Goal: Information Seeking & Learning: Learn about a topic

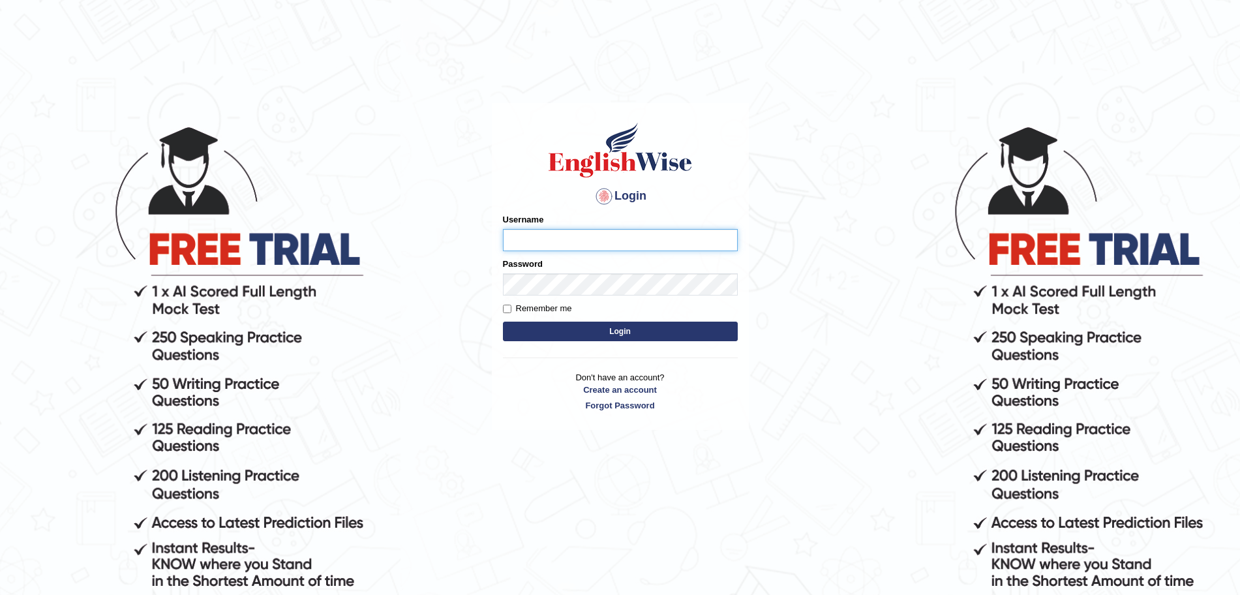
click at [619, 245] on input "Username" at bounding box center [620, 240] width 235 height 22
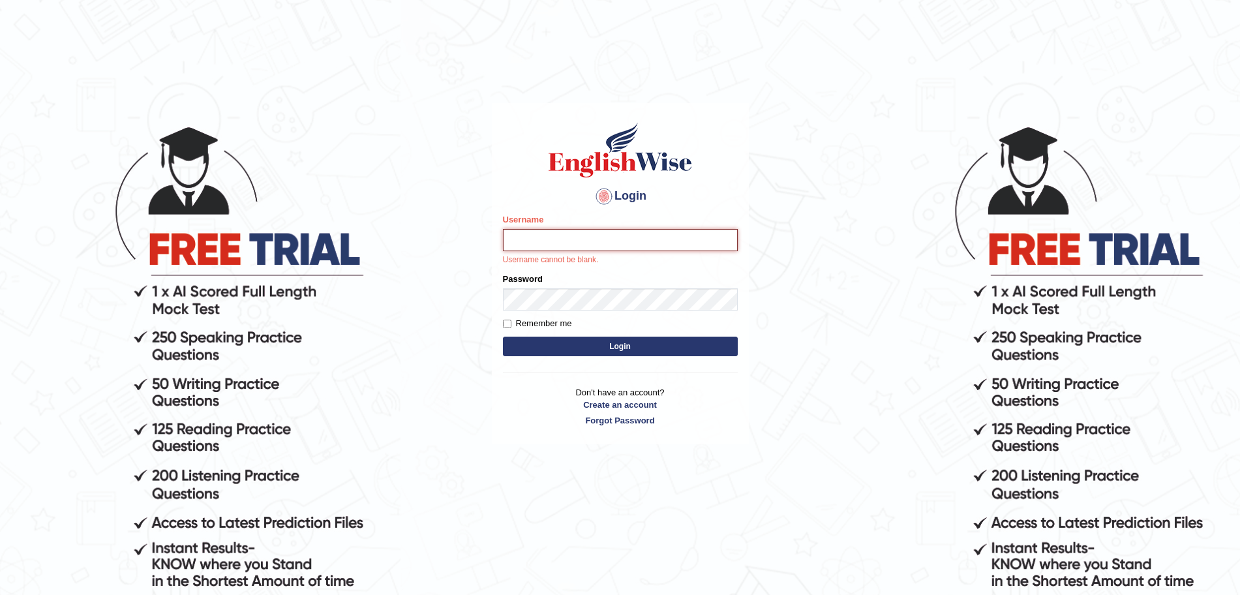
type input "surajshrestha100"
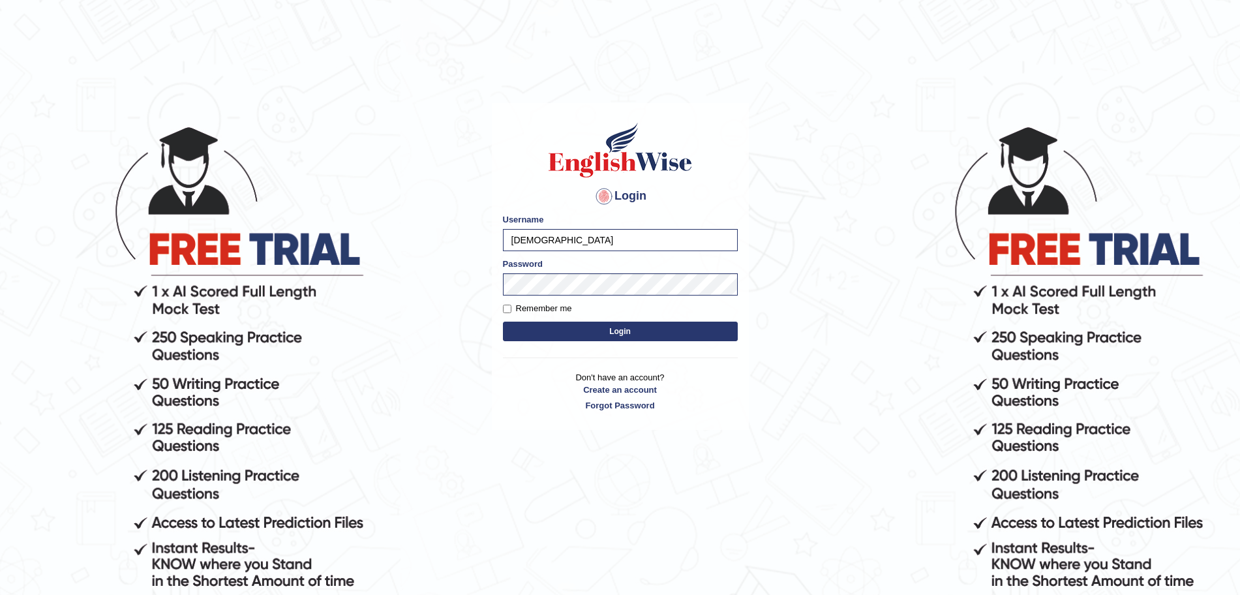
click at [667, 335] on button "Login" at bounding box center [620, 332] width 235 height 20
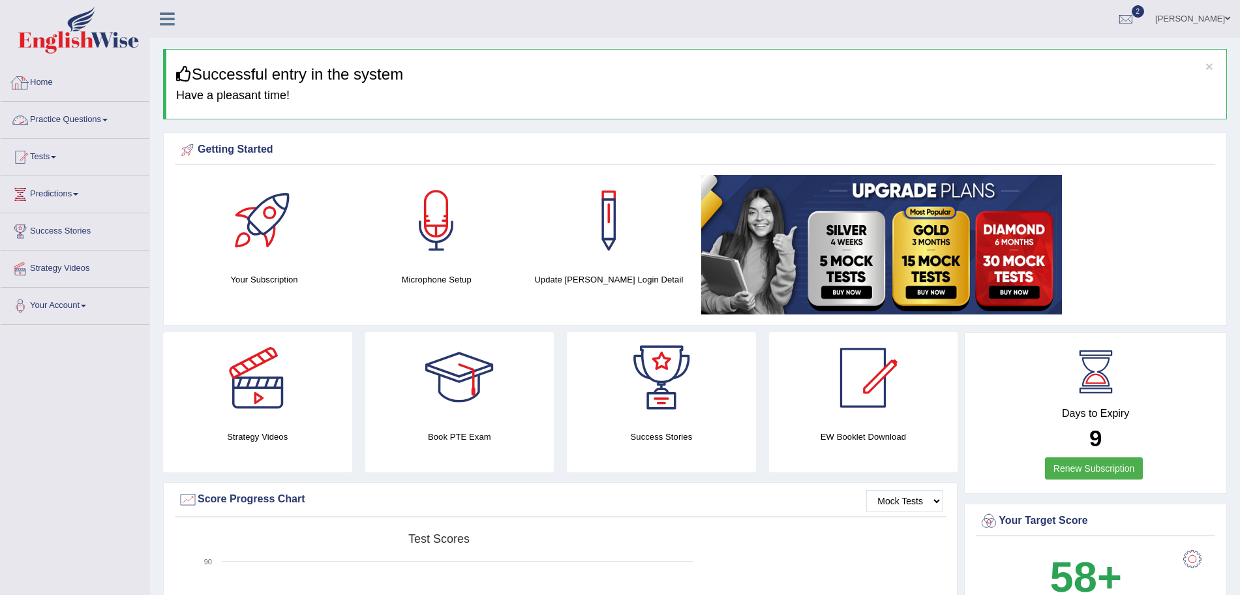
click at [70, 116] on link "Practice Questions" at bounding box center [75, 118] width 149 height 33
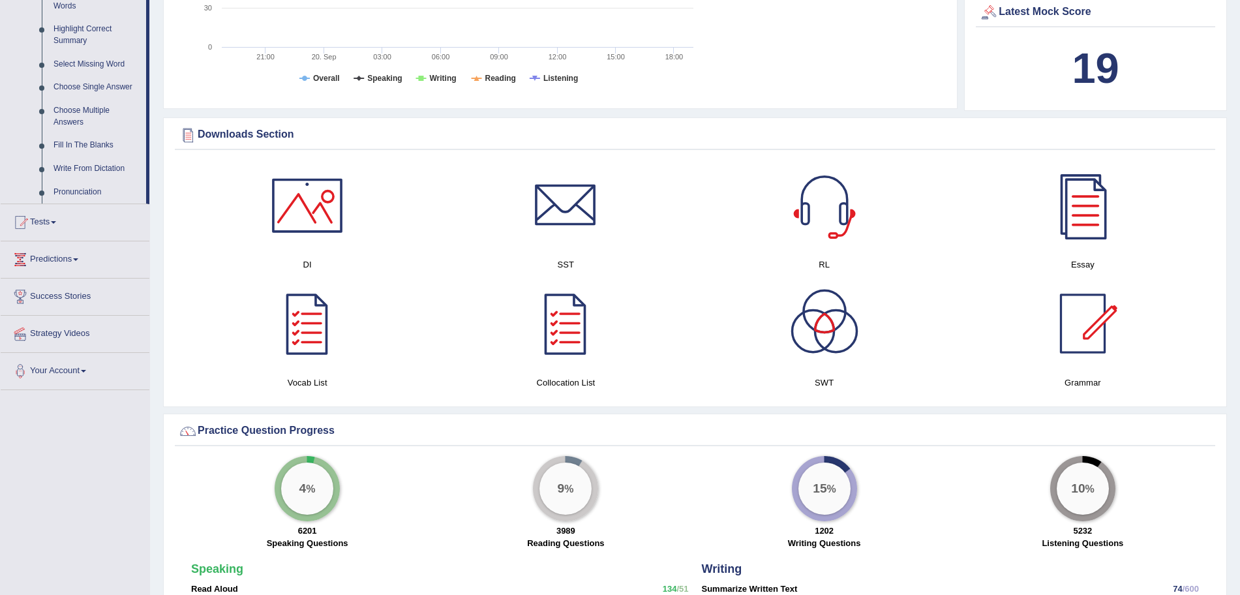
scroll to position [633, 0]
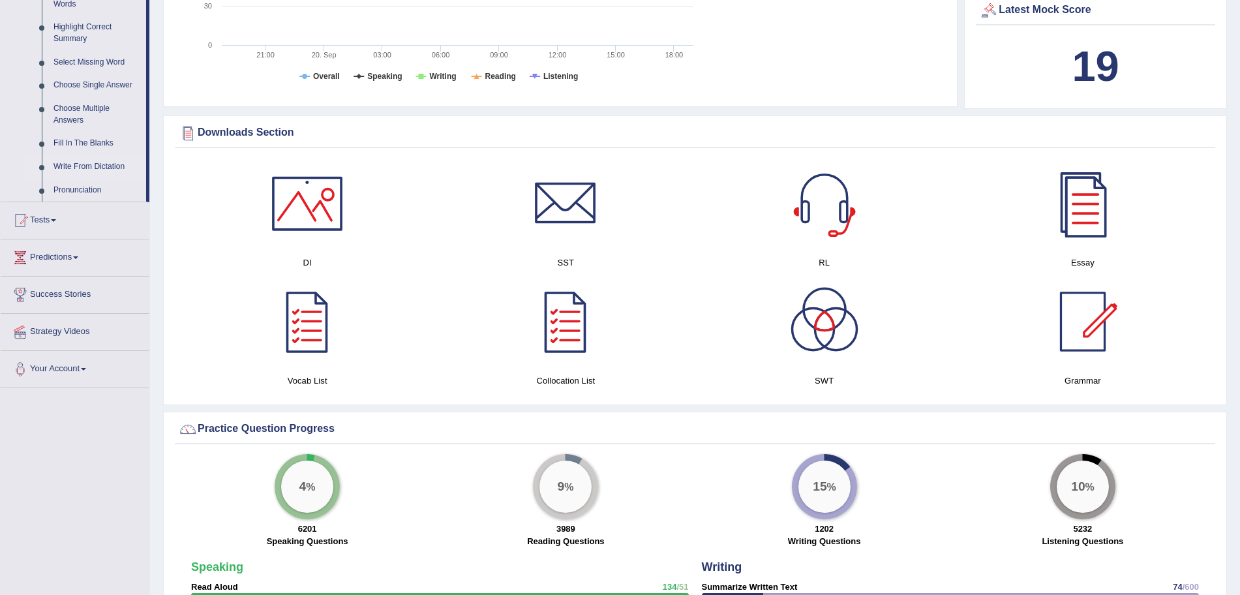
click at [83, 167] on link "Write From Dictation" at bounding box center [97, 166] width 98 height 23
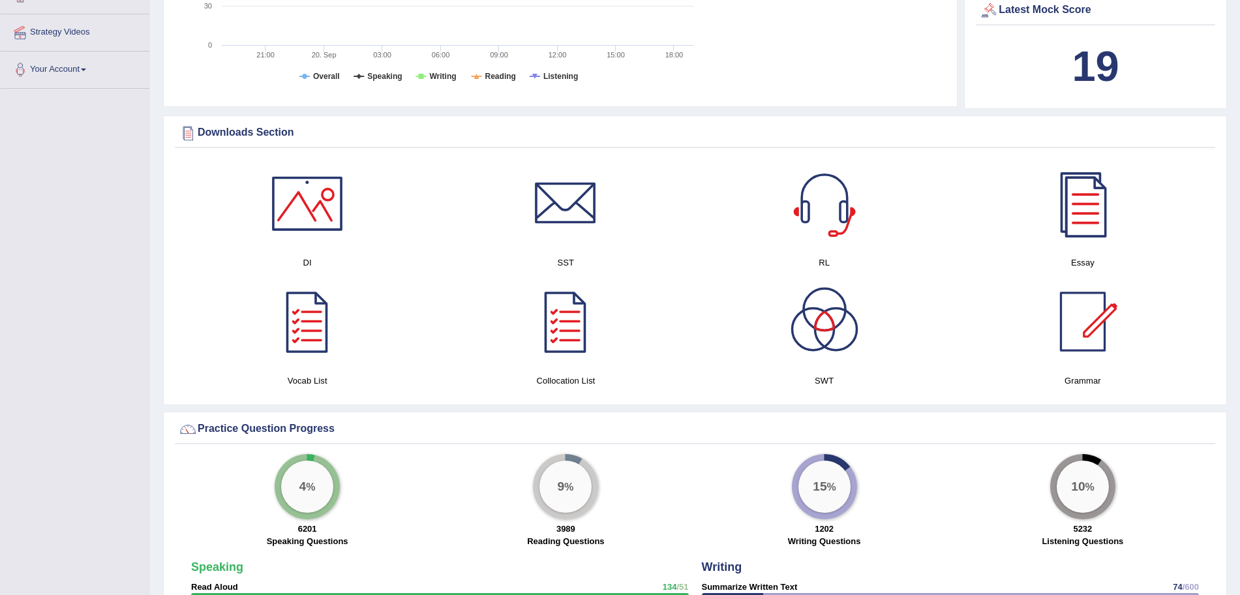
scroll to position [291, 0]
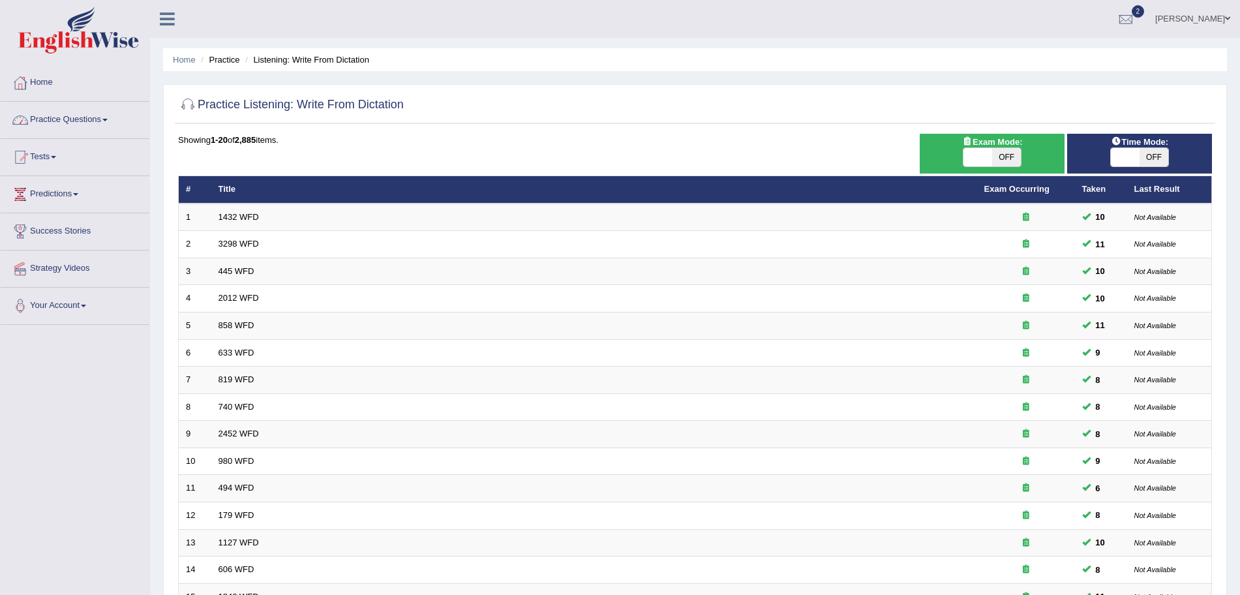
click at [86, 125] on link "Practice Questions" at bounding box center [75, 118] width 149 height 33
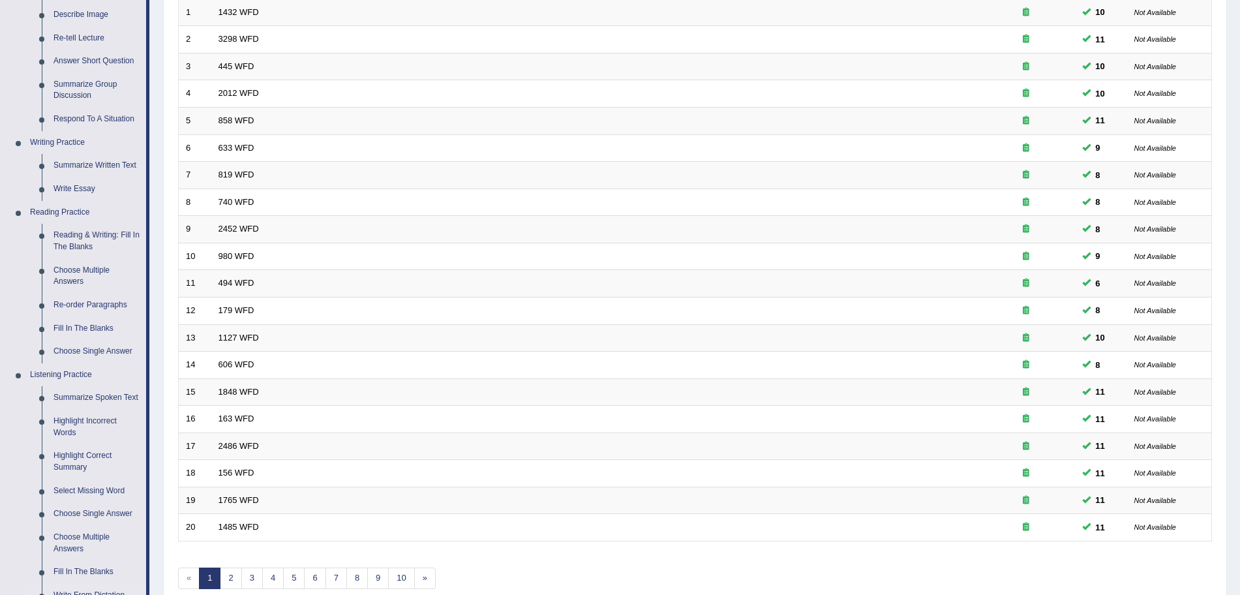
scroll to position [212, 0]
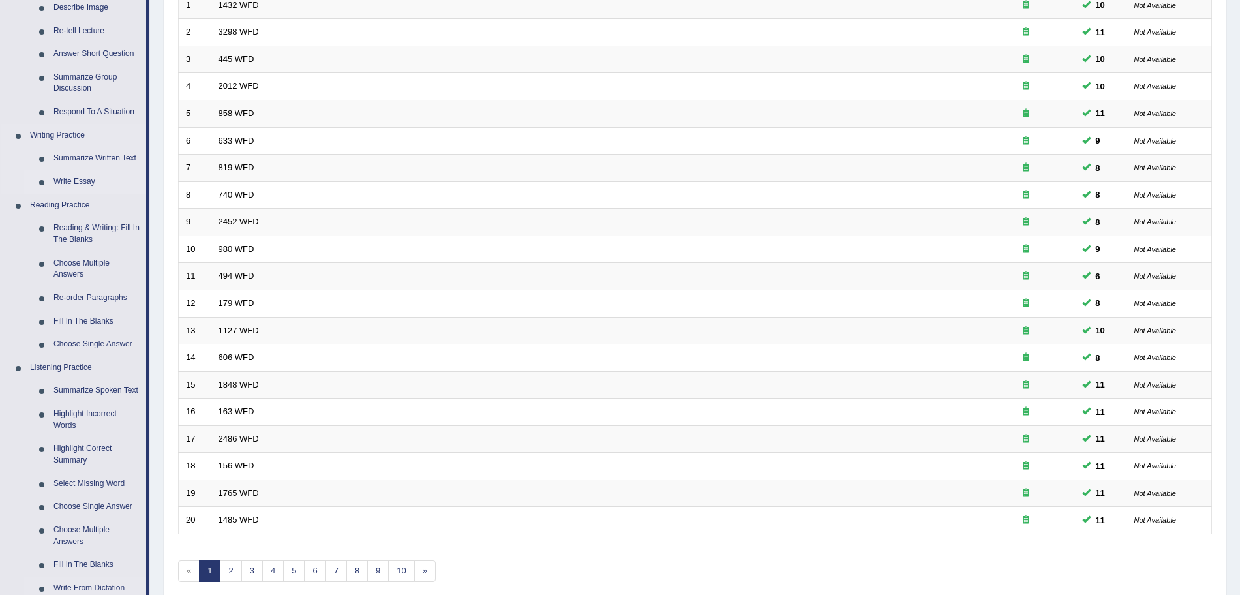
click at [78, 183] on link "Write Essay" at bounding box center [97, 181] width 98 height 23
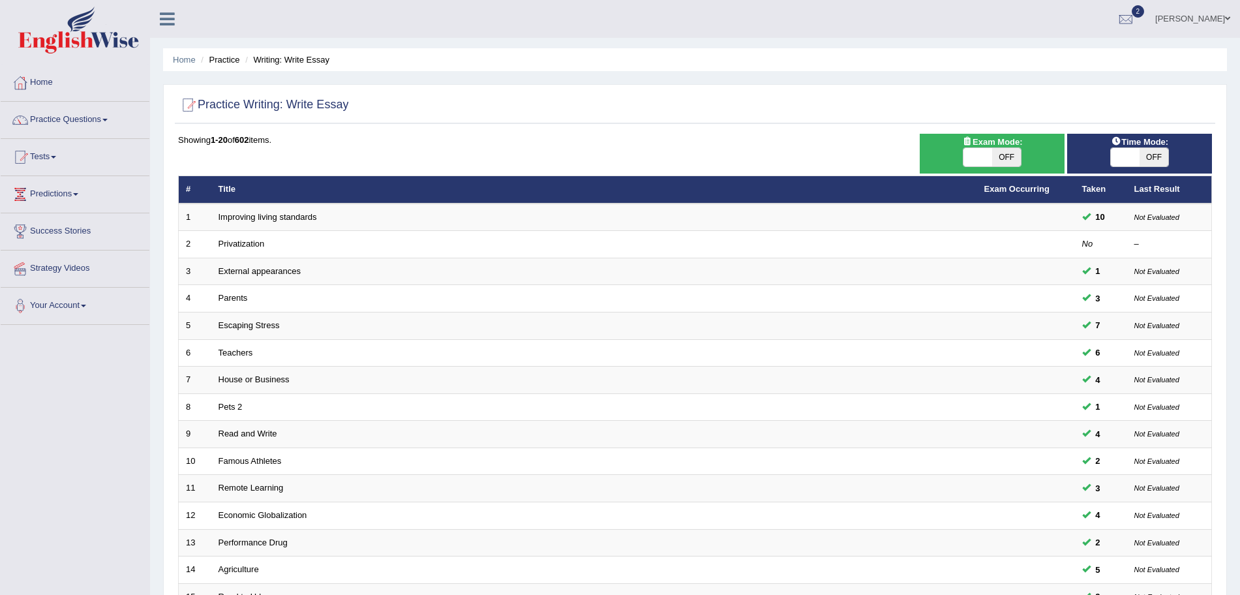
click at [987, 170] on div "Exam Mode: ON OFF" at bounding box center [992, 154] width 145 height 40
click at [985, 149] on span at bounding box center [977, 157] width 29 height 18
checkbox input "true"
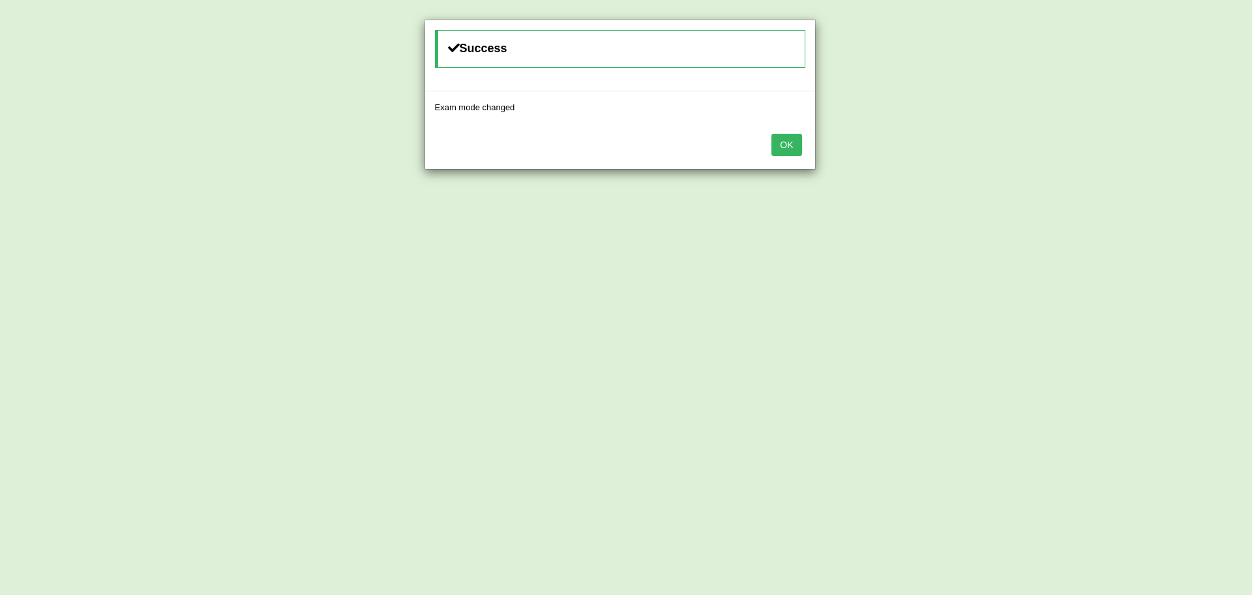
click at [772, 134] on button "OK" at bounding box center [787, 145] width 30 height 22
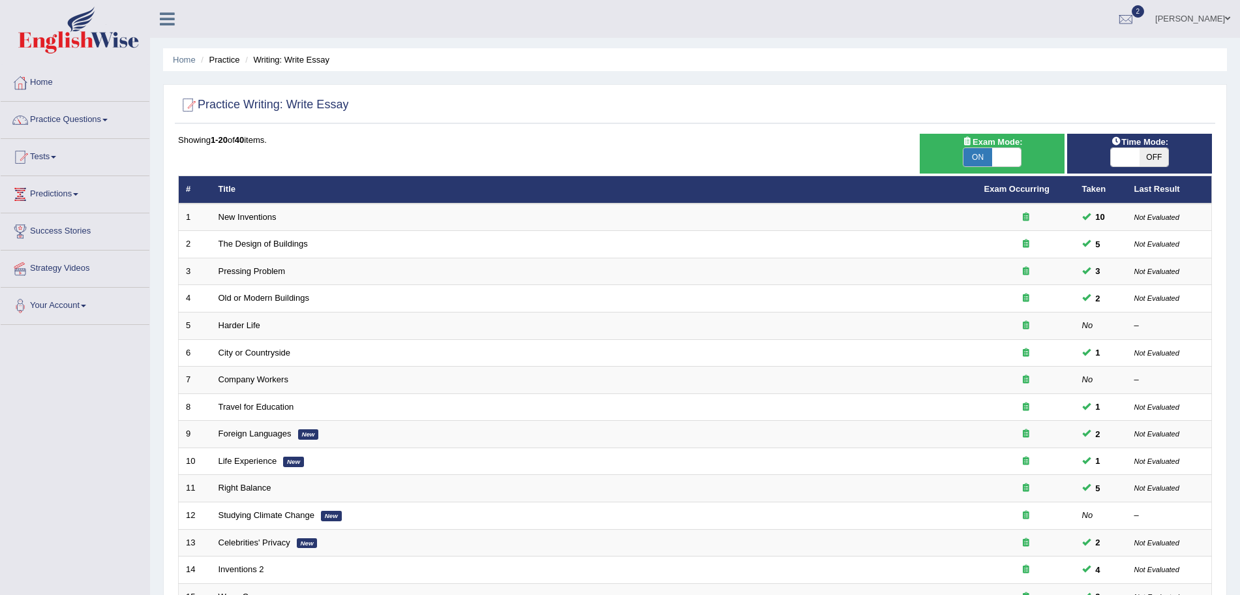
scroll to position [269, 0]
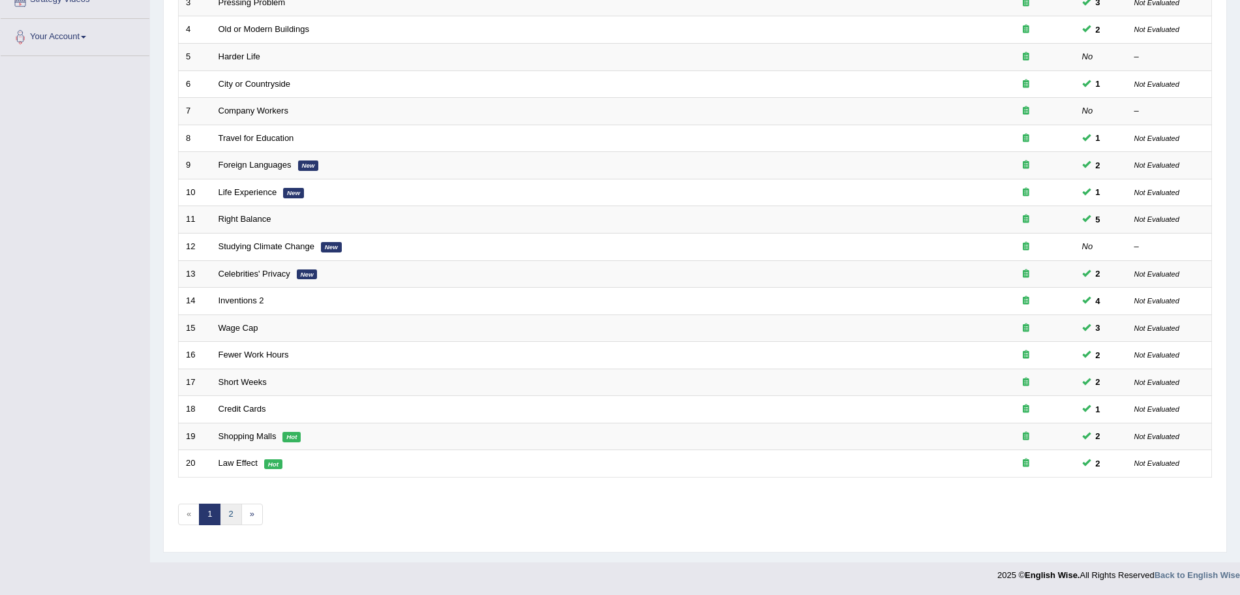
click at [228, 521] on link "2" at bounding box center [231, 515] width 22 height 22
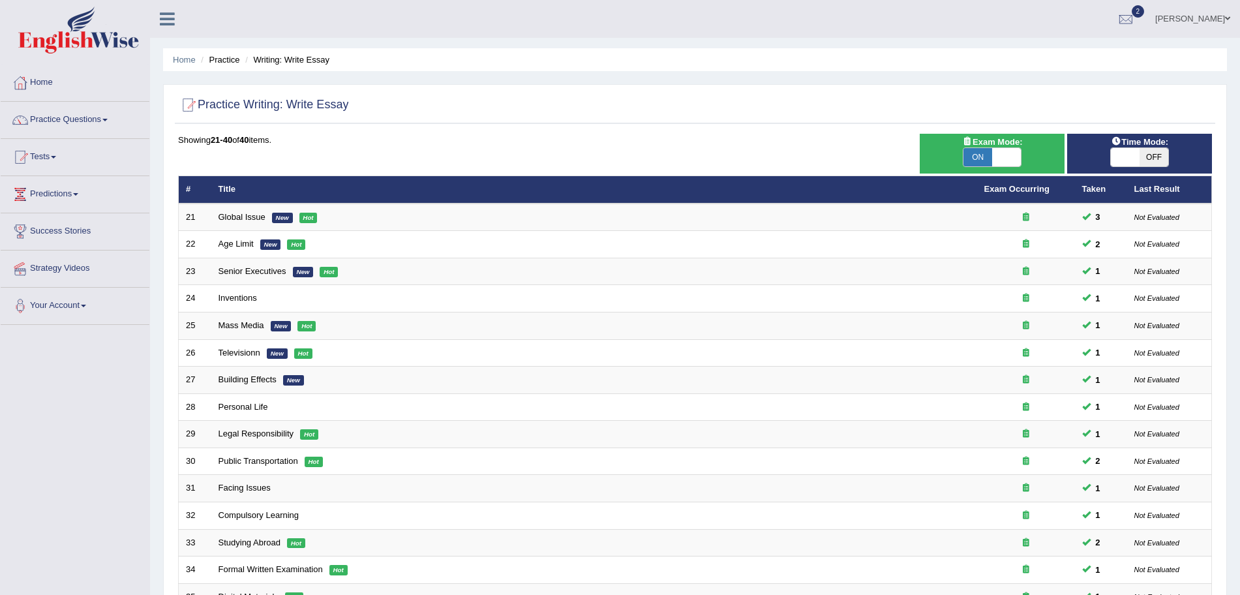
scroll to position [269, 0]
